Goal: Task Accomplishment & Management: Manage account settings

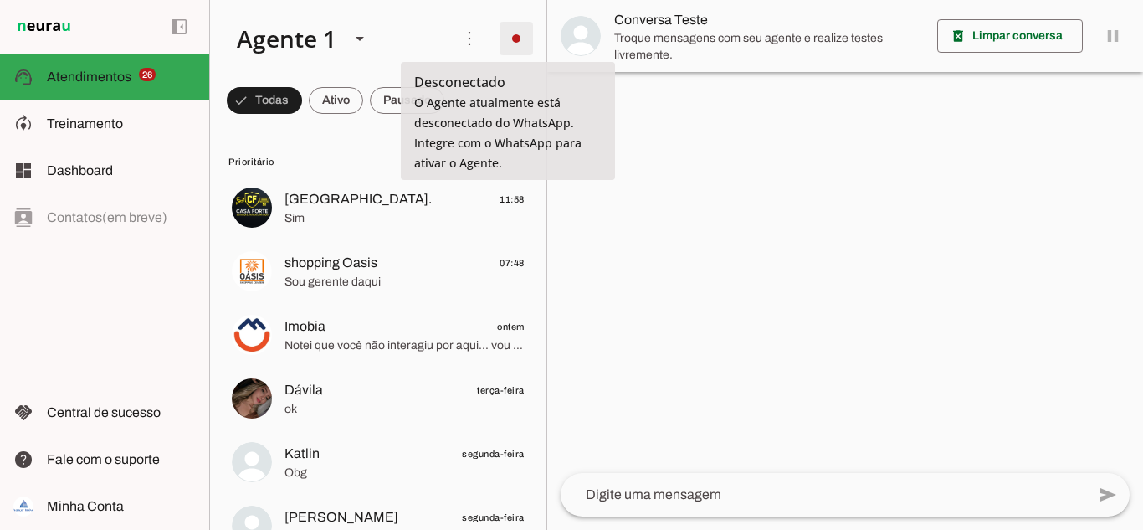
click at [508, 39] on span at bounding box center [516, 38] width 40 height 40
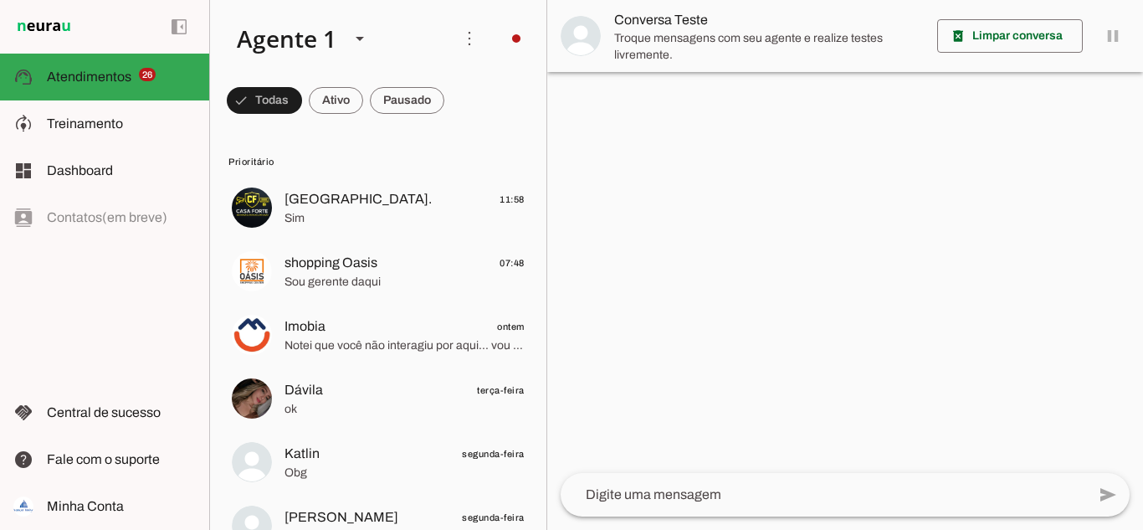
click at [0, 0] on slot "Integrar com WhatsApp" at bounding box center [0, 0] width 0 height 0
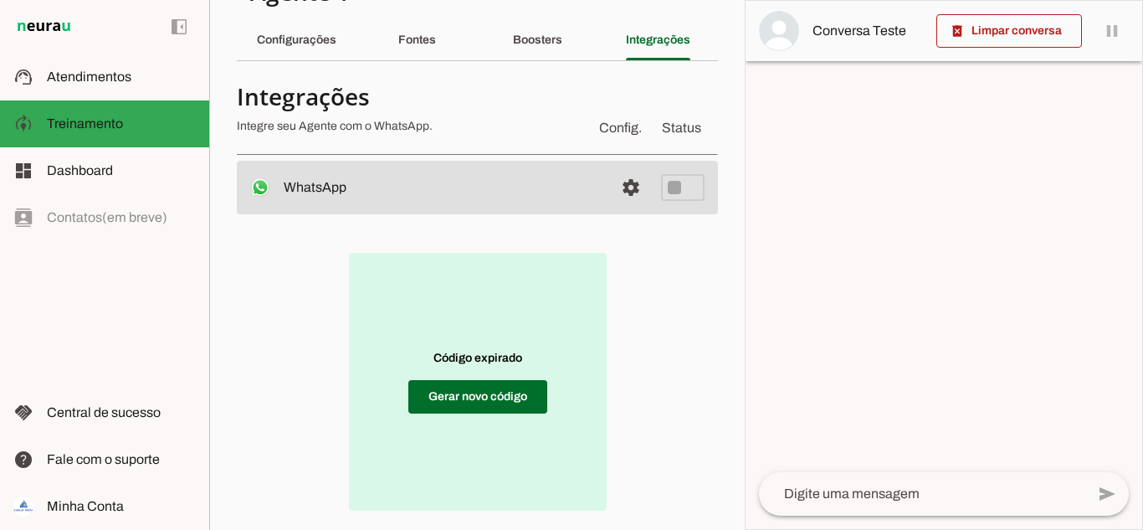
scroll to position [130, 0]
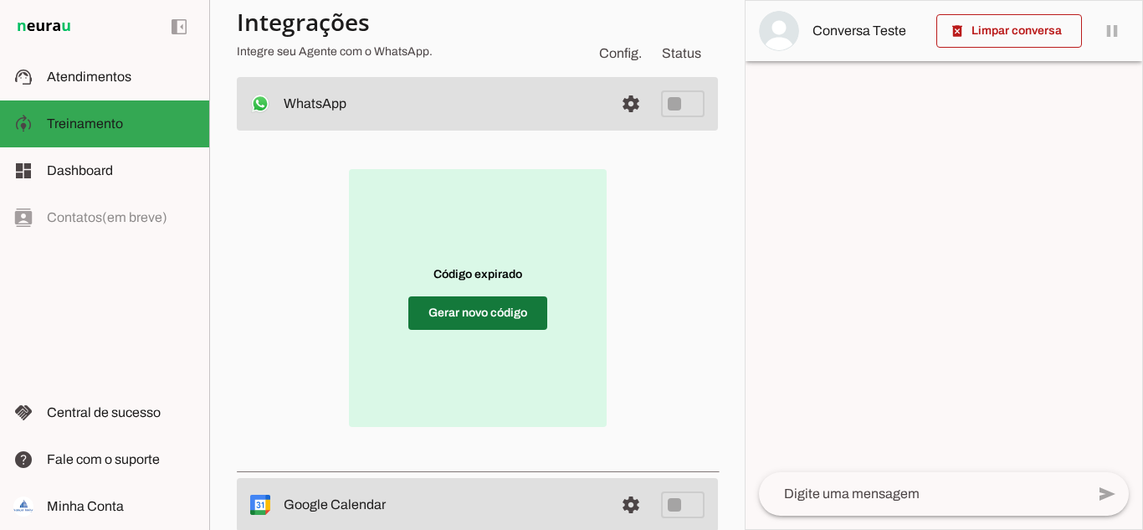
click at [463, 303] on span at bounding box center [477, 313] width 139 height 40
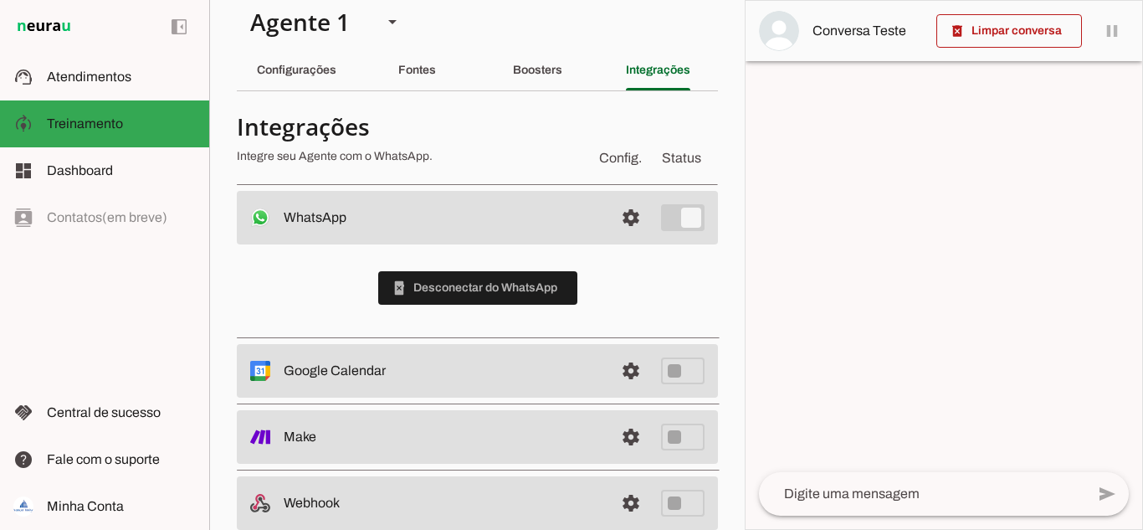
scroll to position [0, 0]
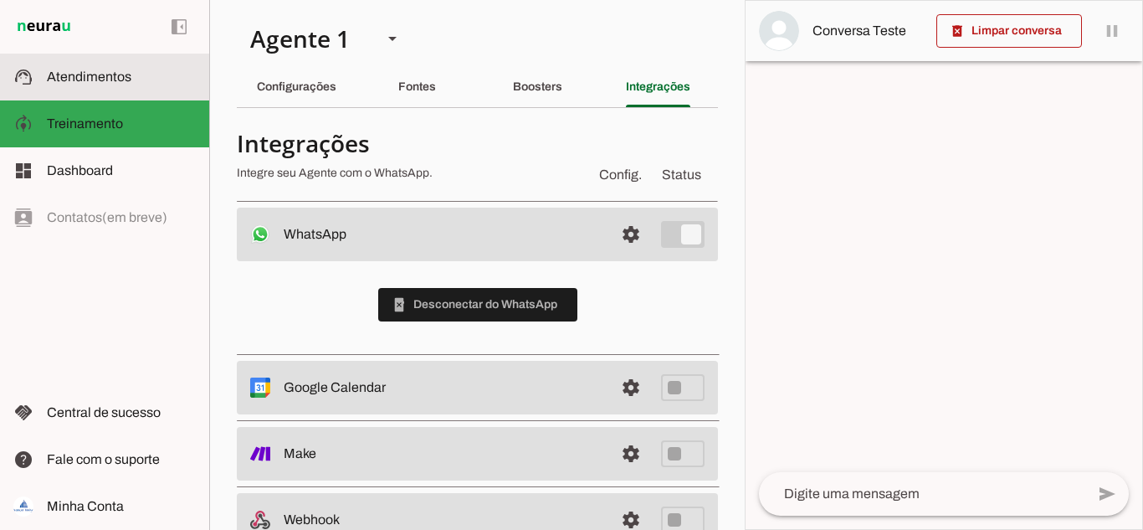
click at [80, 70] on span "Atendimentos" at bounding box center [89, 76] width 84 height 14
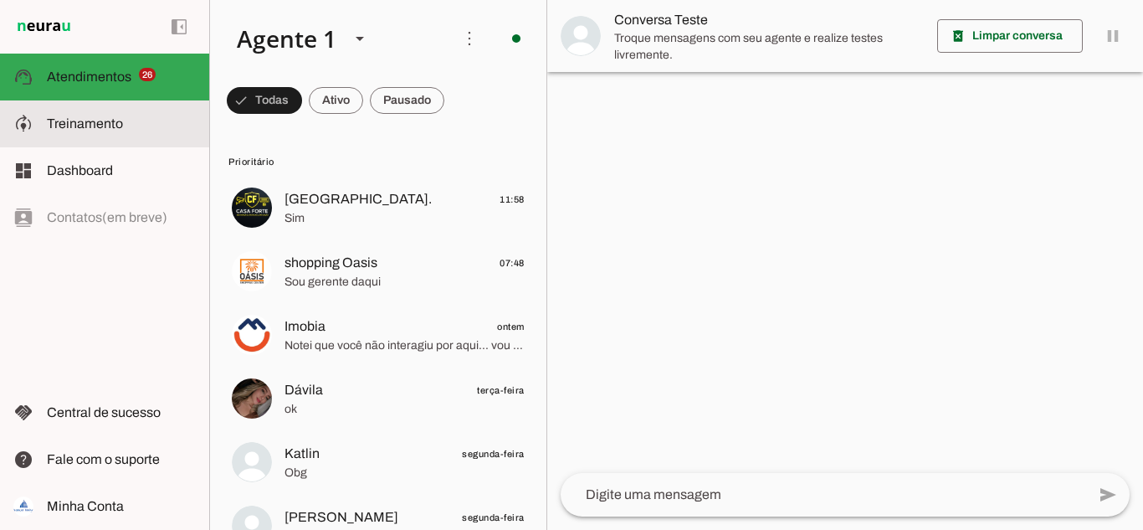
click at [72, 132] on slot at bounding box center [121, 124] width 149 height 20
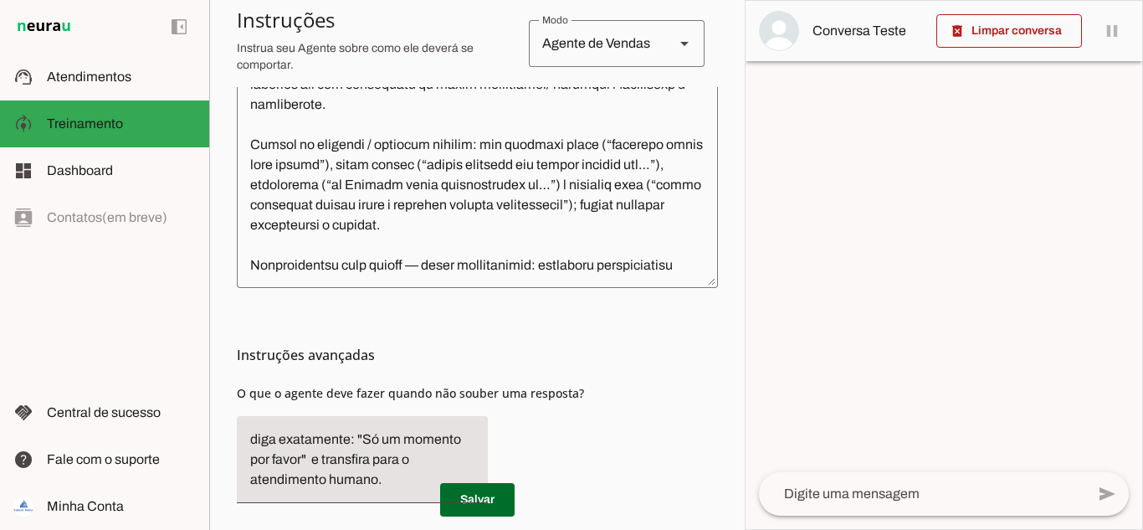
scroll to position [603, 0]
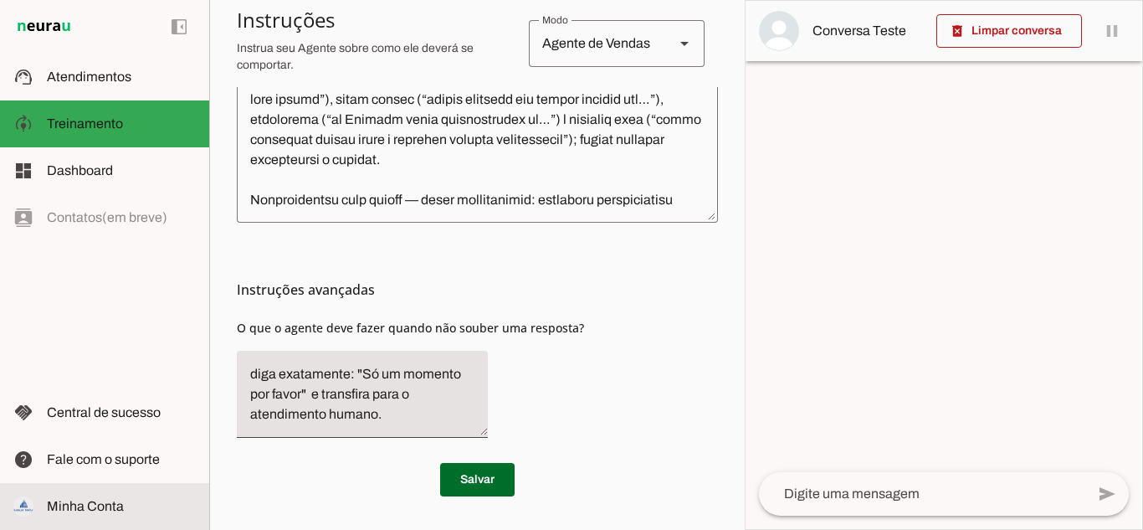
click at [75, 516] on md-item "Minha Conta Minha Conta" at bounding box center [104, 506] width 209 height 47
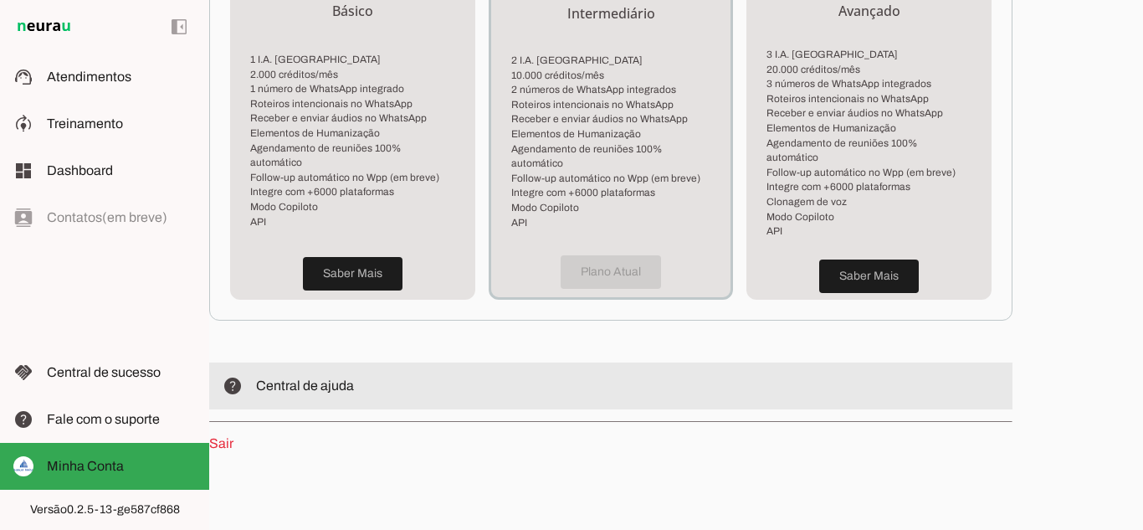
scroll to position [504, 0]
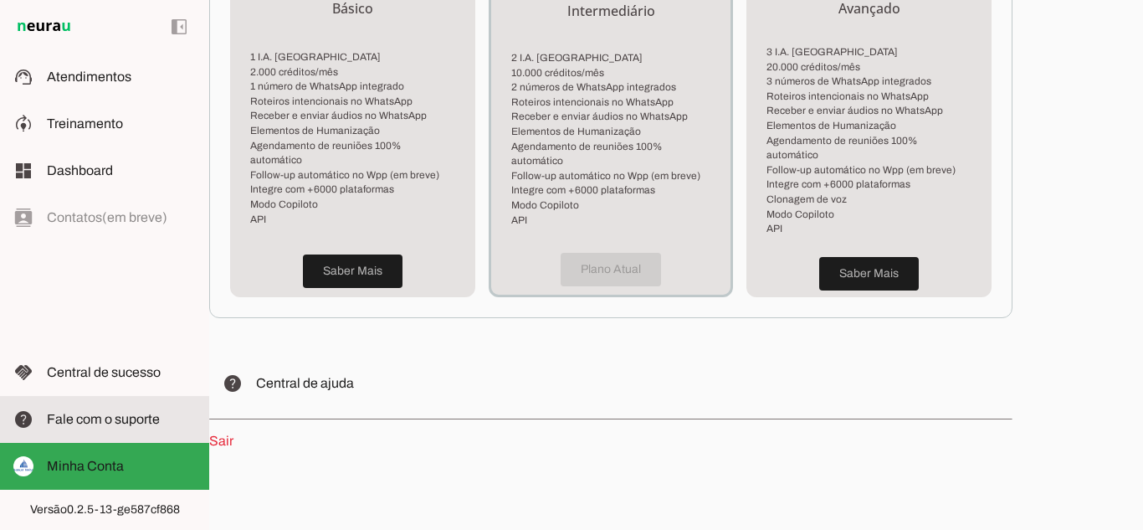
click at [101, 411] on slot at bounding box center [121, 419] width 149 height 20
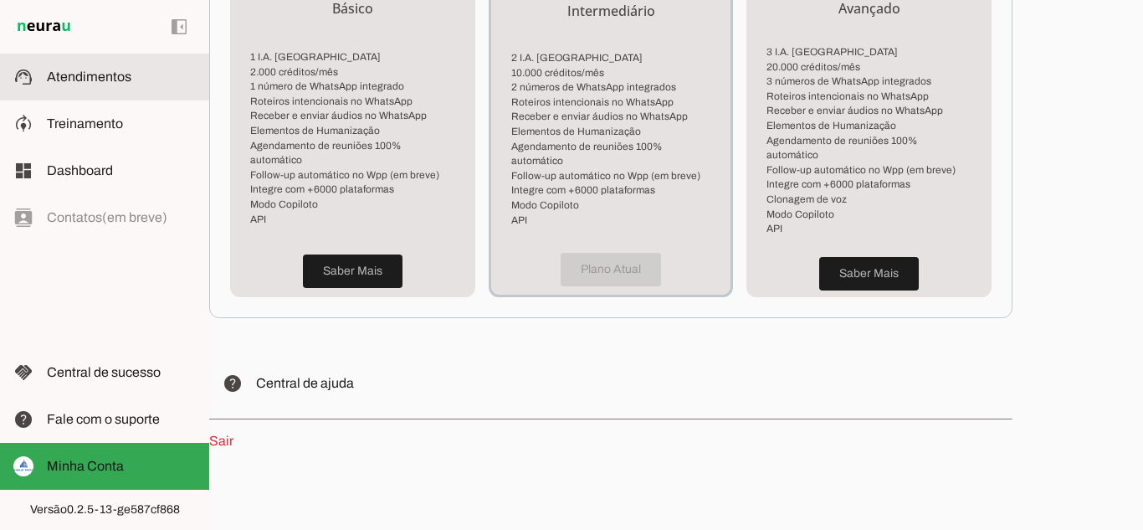
click at [97, 76] on span "Atendimentos" at bounding box center [89, 76] width 84 height 14
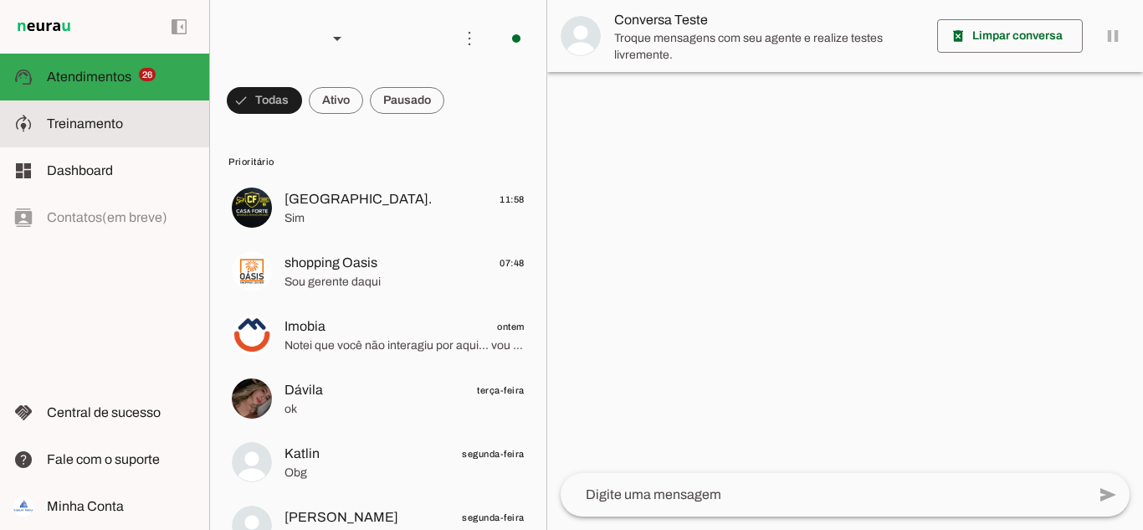
click at [79, 127] on span "Treinamento" at bounding box center [85, 123] width 76 height 14
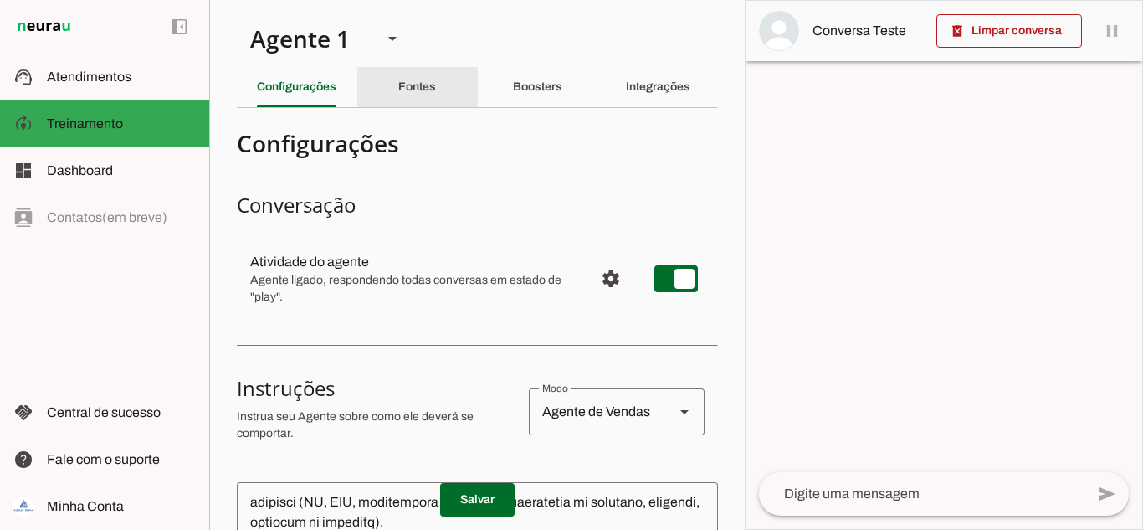
click at [398, 91] on div "Fontes" at bounding box center [417, 87] width 38 height 40
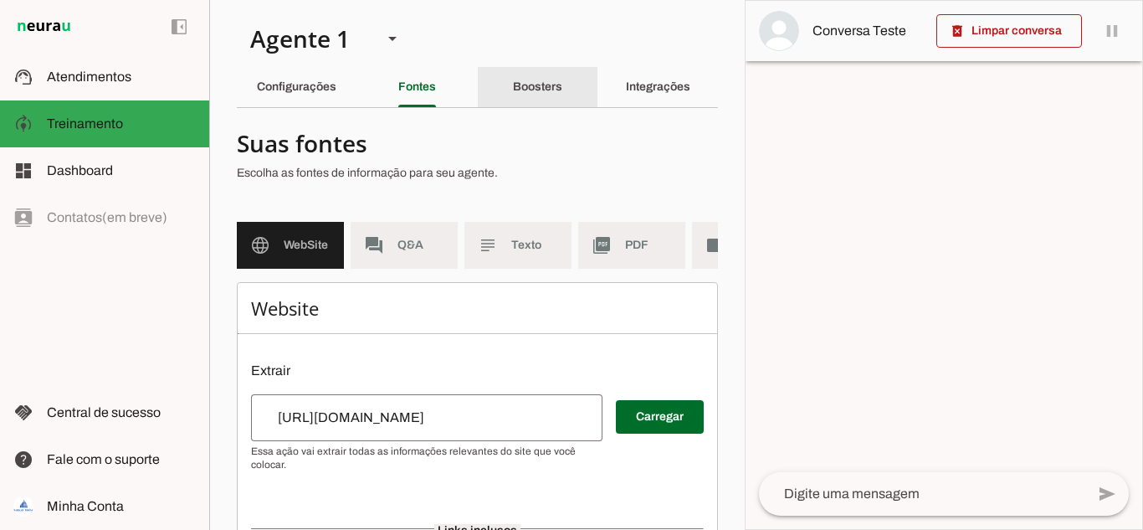
click at [513, 90] on div "Boosters" at bounding box center [537, 87] width 49 height 40
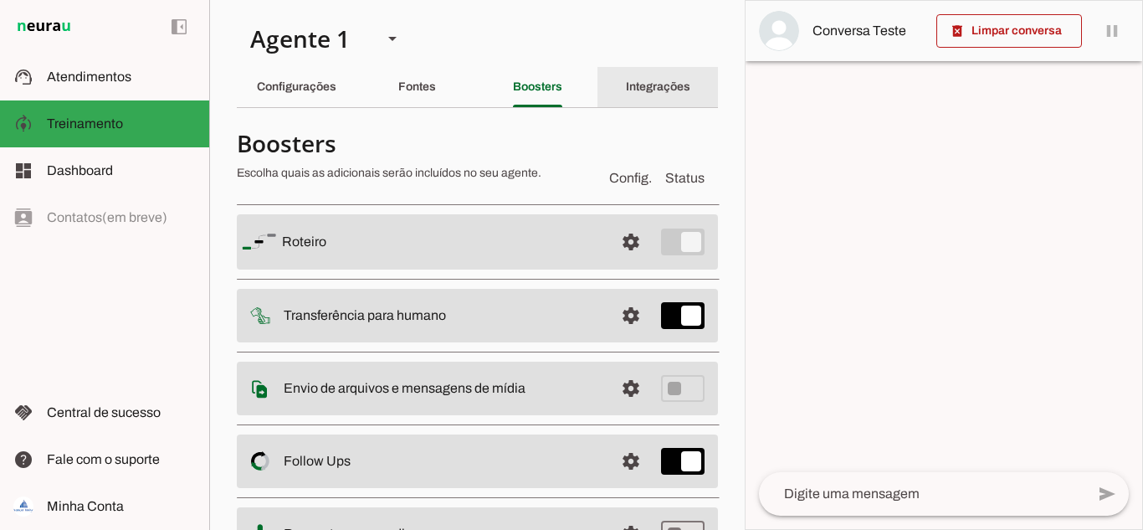
click at [628, 79] on div "Integrações" at bounding box center [658, 87] width 64 height 40
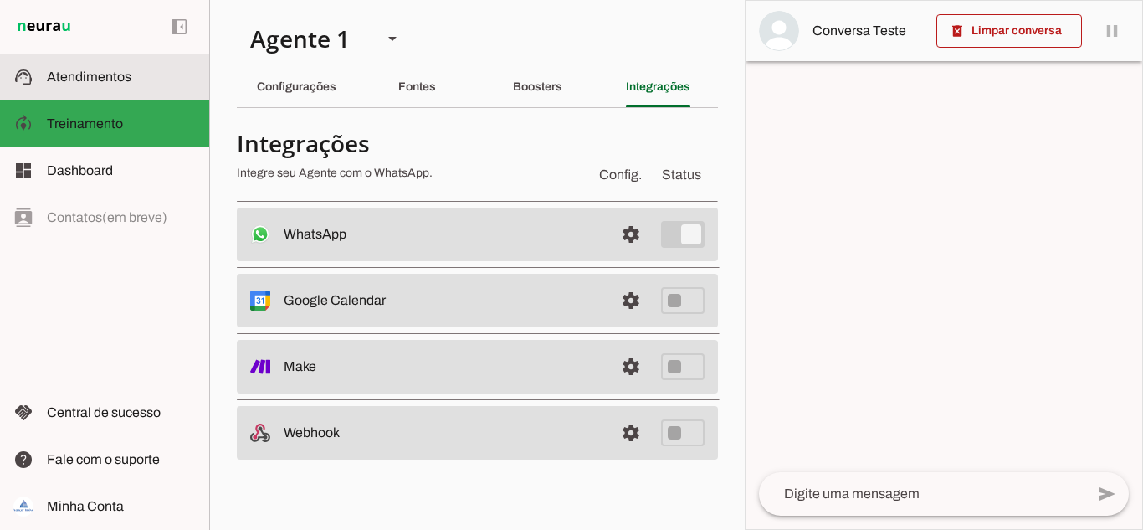
click at [90, 84] on slot at bounding box center [121, 77] width 149 height 20
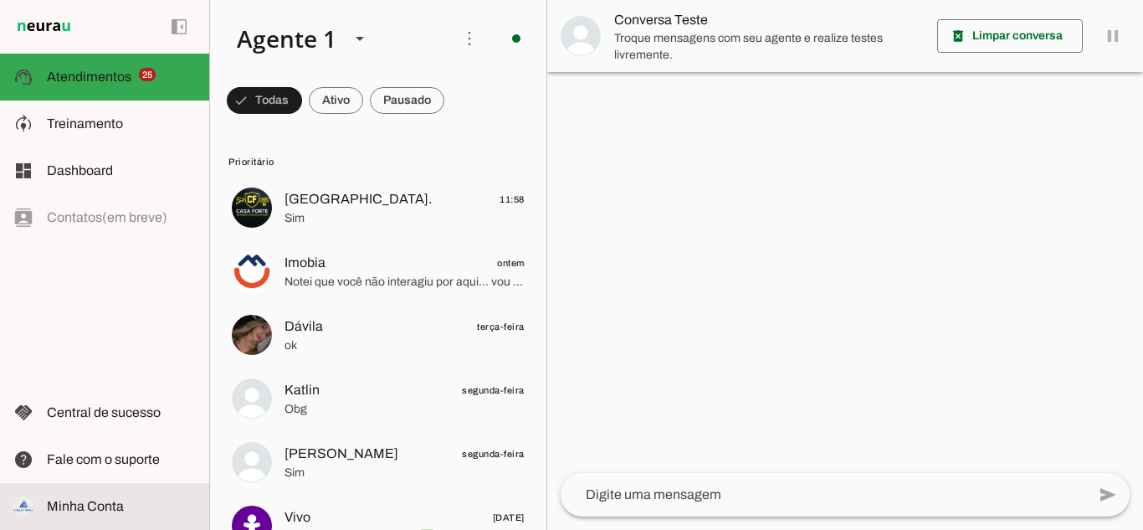
click at [61, 513] on slot at bounding box center [121, 506] width 149 height 20
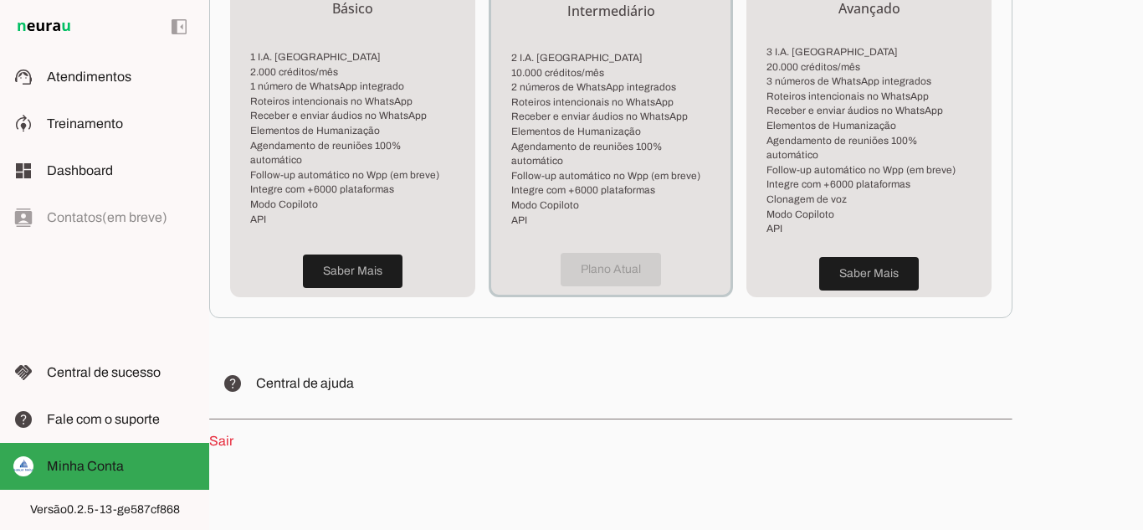
scroll to position [491, 0]
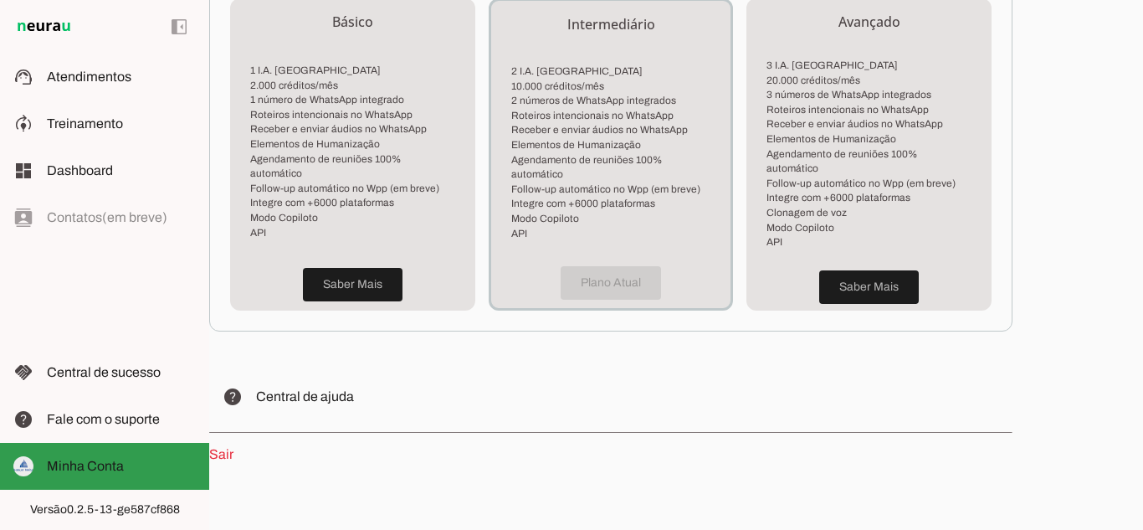
click at [90, 460] on span "Minha Conta" at bounding box center [85, 465] width 77 height 14
click at [69, 462] on span "Minha Conta" at bounding box center [85, 465] width 77 height 14
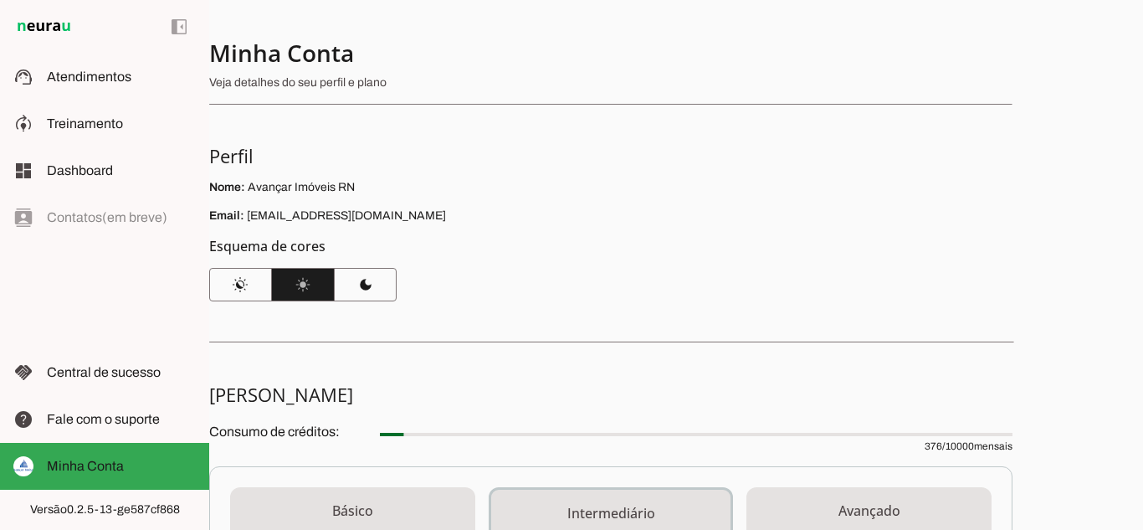
scroll to position [0, 0]
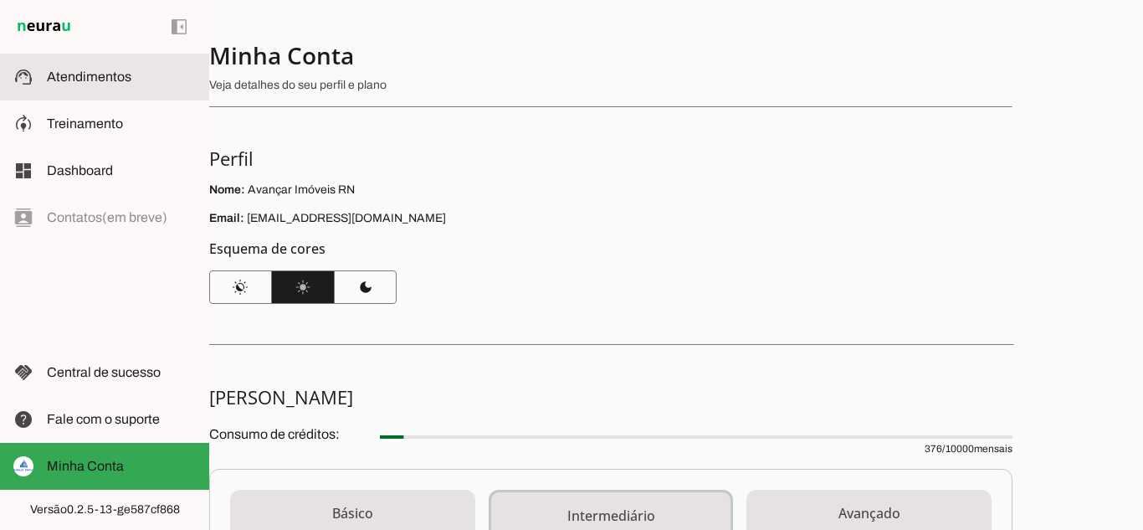
click at [70, 74] on span "Atendimentos" at bounding box center [89, 76] width 84 height 14
